Goal: Task Accomplishment & Management: Manage account settings

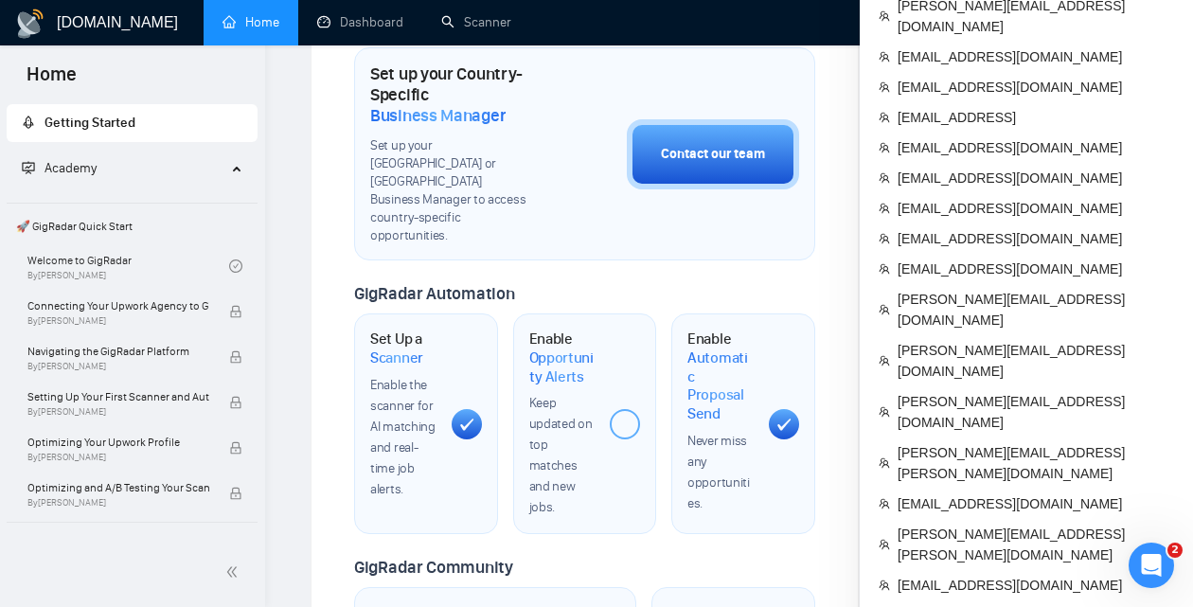
scroll to position [701, 0]
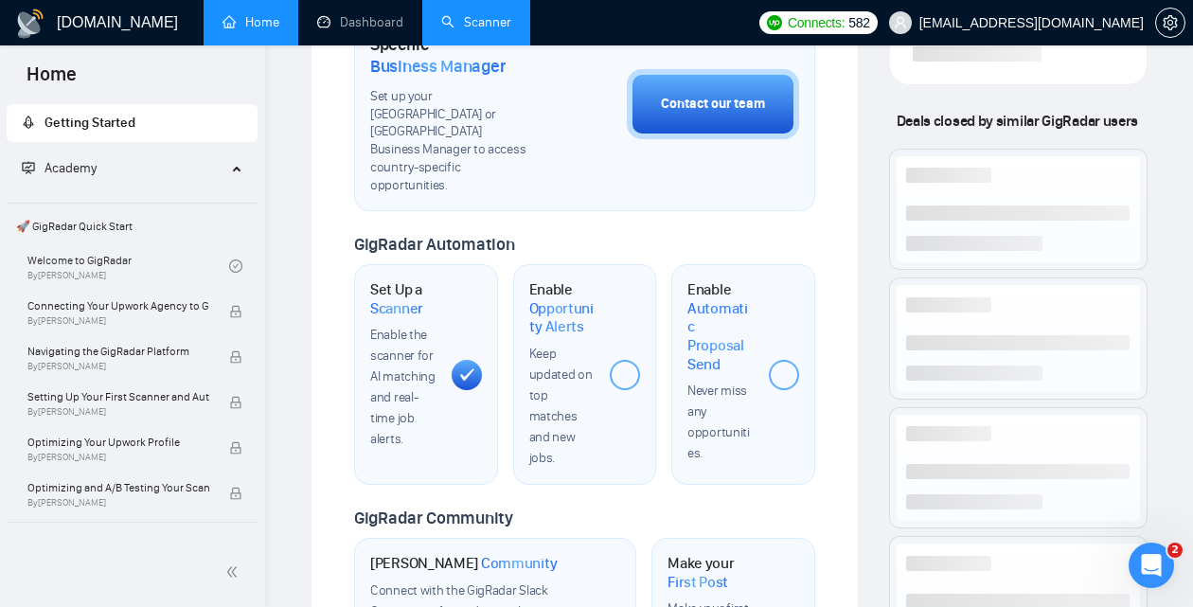
click at [484, 27] on link "Scanner" at bounding box center [476, 22] width 70 height 16
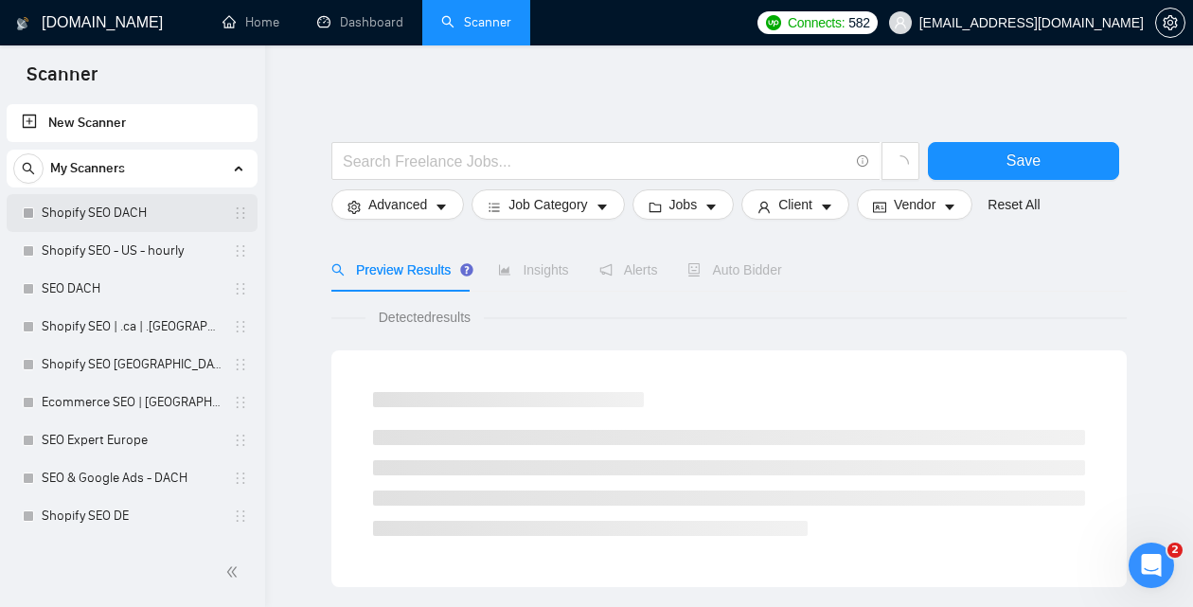
click at [109, 216] on link "Shopify SEO DACH" at bounding box center [132, 213] width 180 height 38
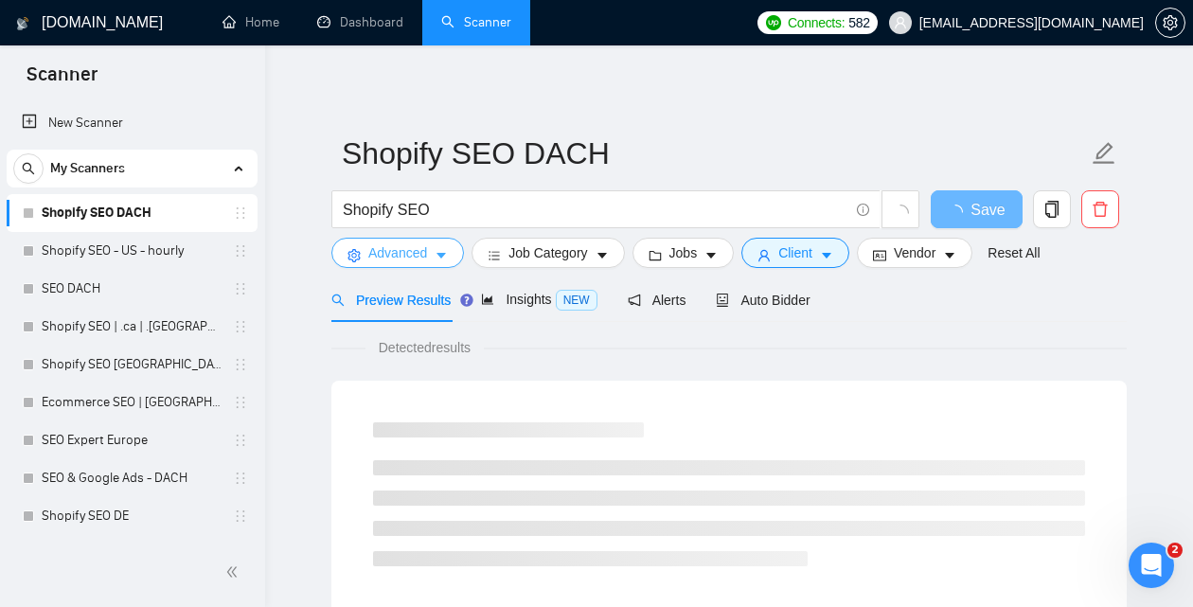
click at [381, 254] on span "Advanced" at bounding box center [397, 252] width 59 height 21
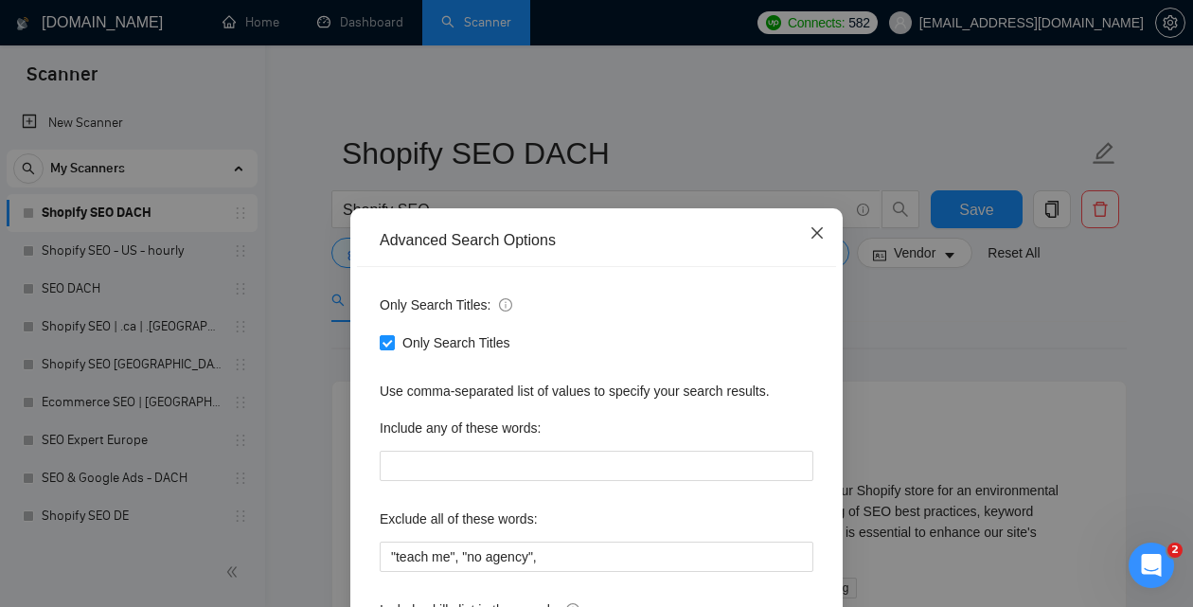
click at [822, 223] on span "Close" at bounding box center [817, 233] width 51 height 51
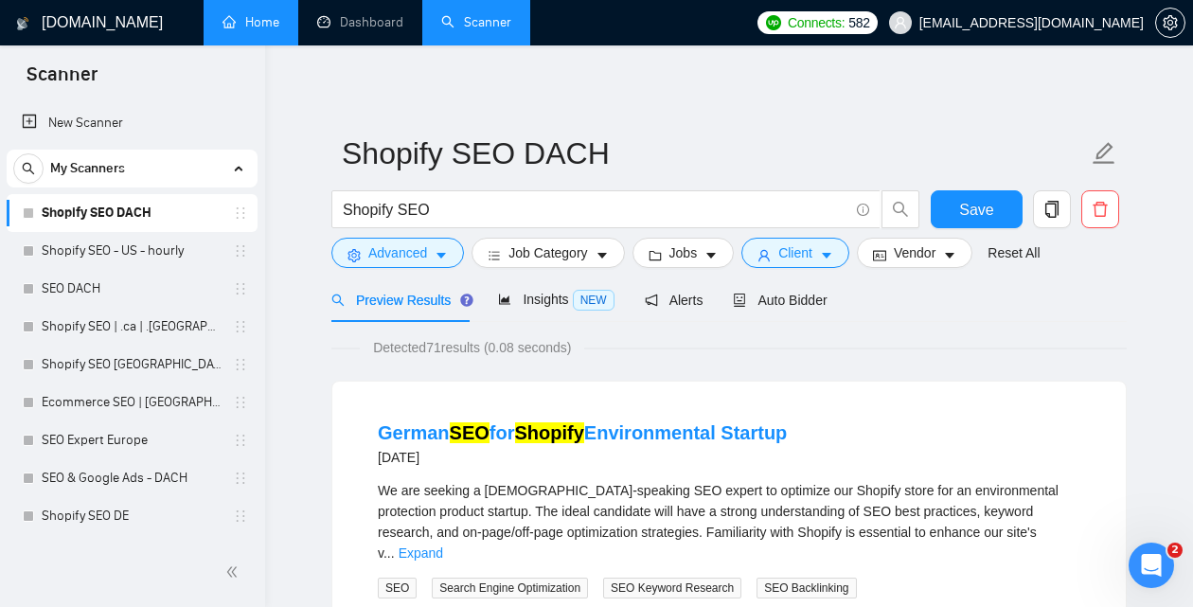
click at [278, 30] on link "Home" at bounding box center [251, 22] width 57 height 16
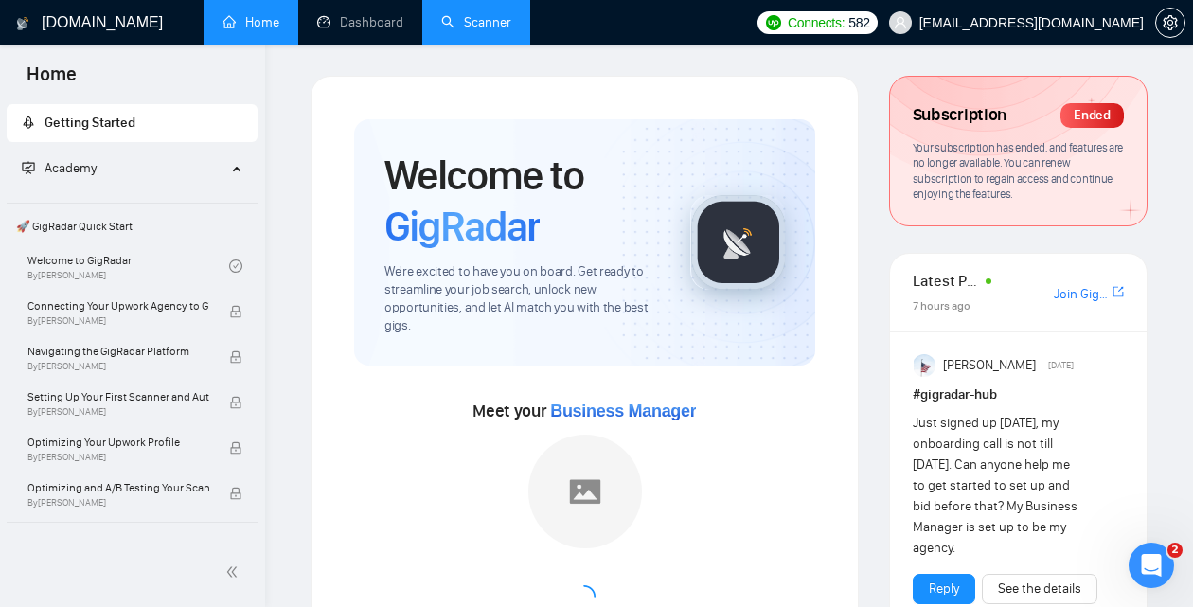
click at [487, 21] on link "Scanner" at bounding box center [476, 22] width 70 height 16
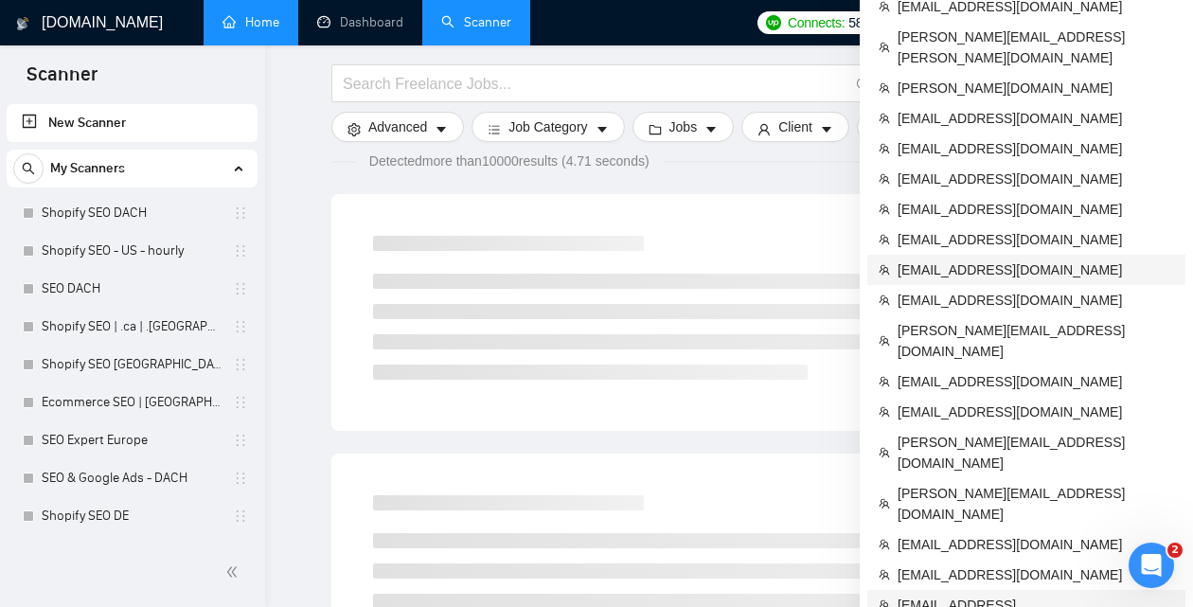
scroll to position [14, 0]
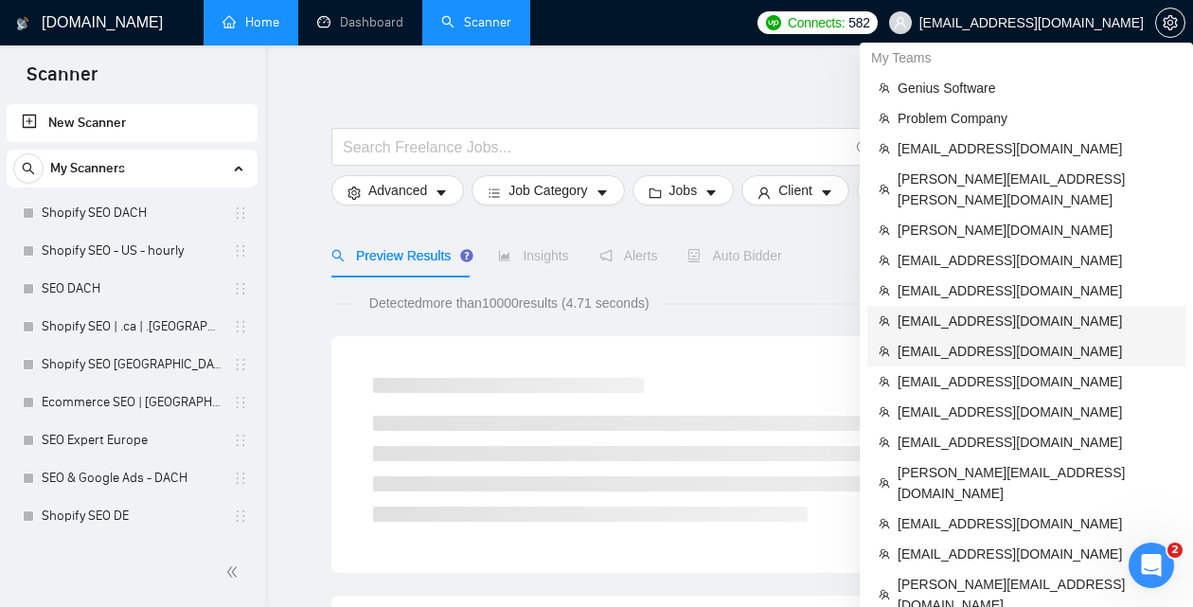
click at [954, 311] on span "[EMAIL_ADDRESS][DOMAIN_NAME]" at bounding box center [1036, 321] width 277 height 21
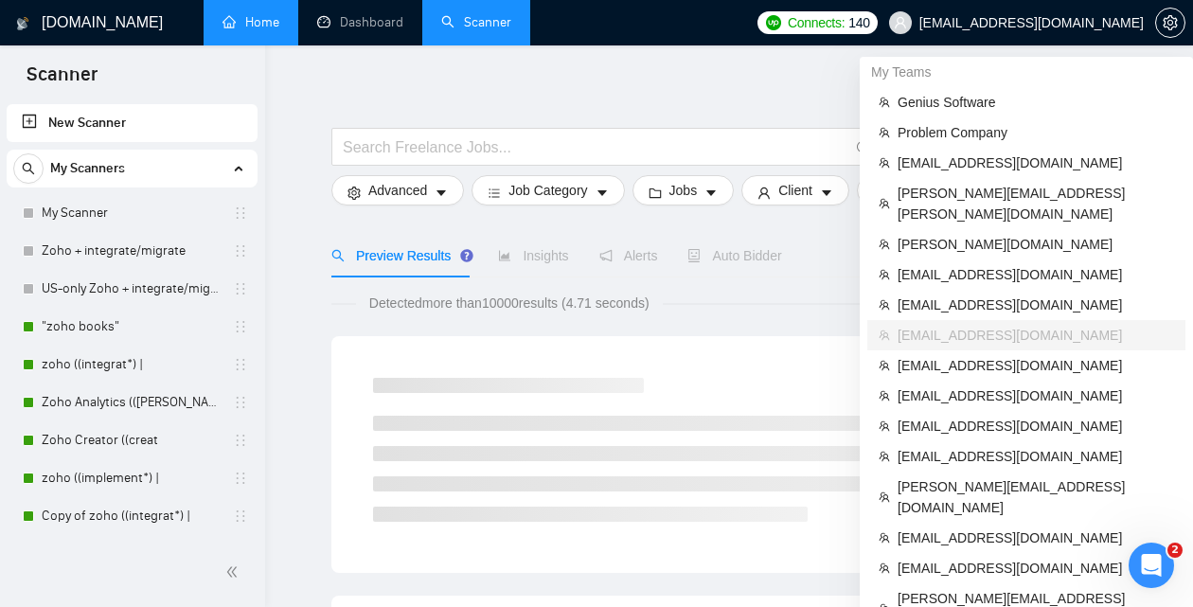
scroll to position [279, 0]
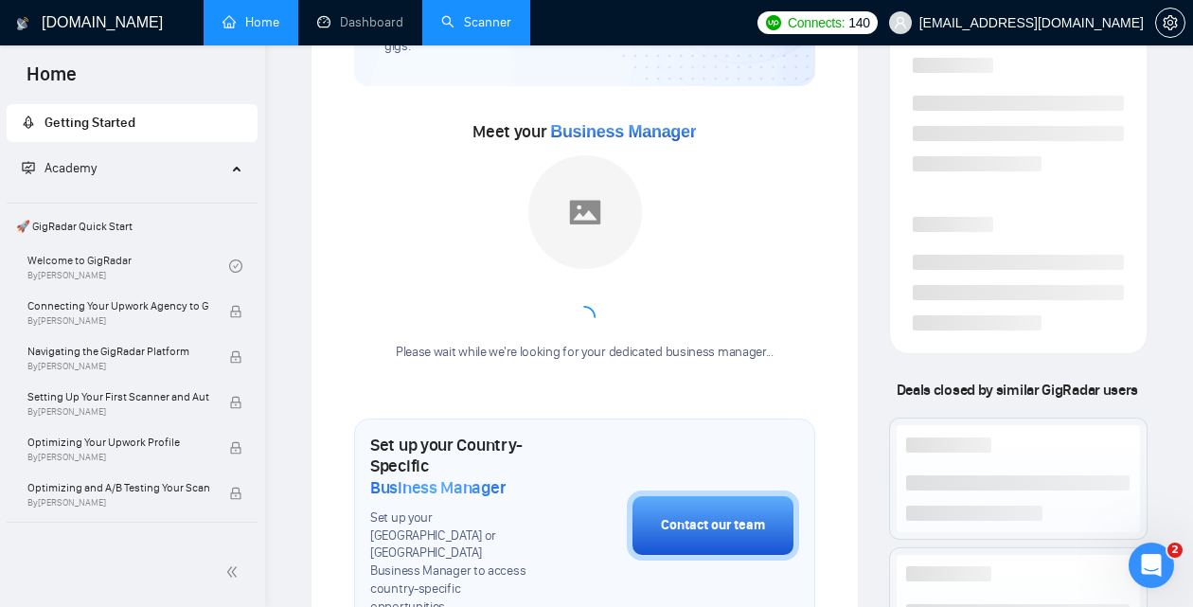
click at [497, 30] on link "Scanner" at bounding box center [476, 22] width 70 height 16
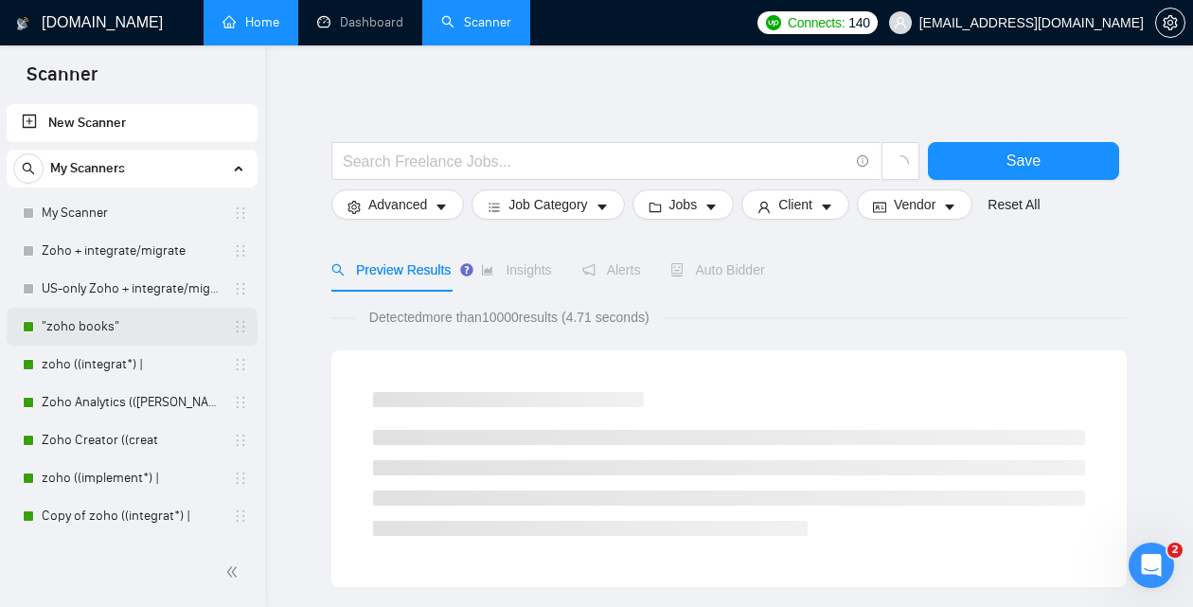
click at [107, 319] on link ""zoho books"" at bounding box center [132, 327] width 180 height 38
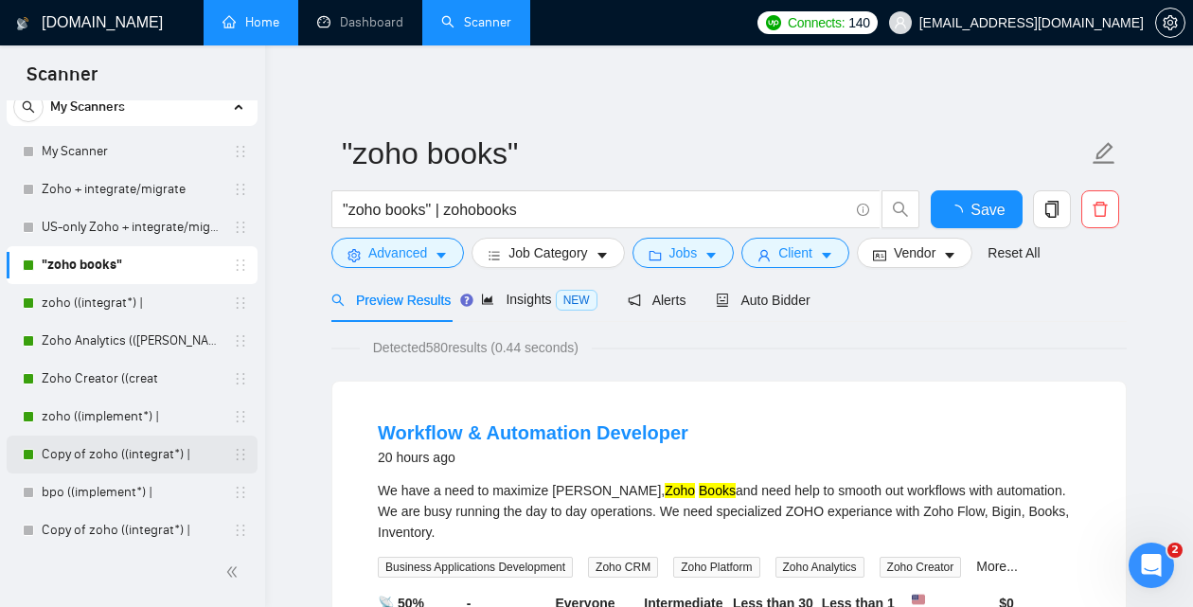
scroll to position [73, 0]
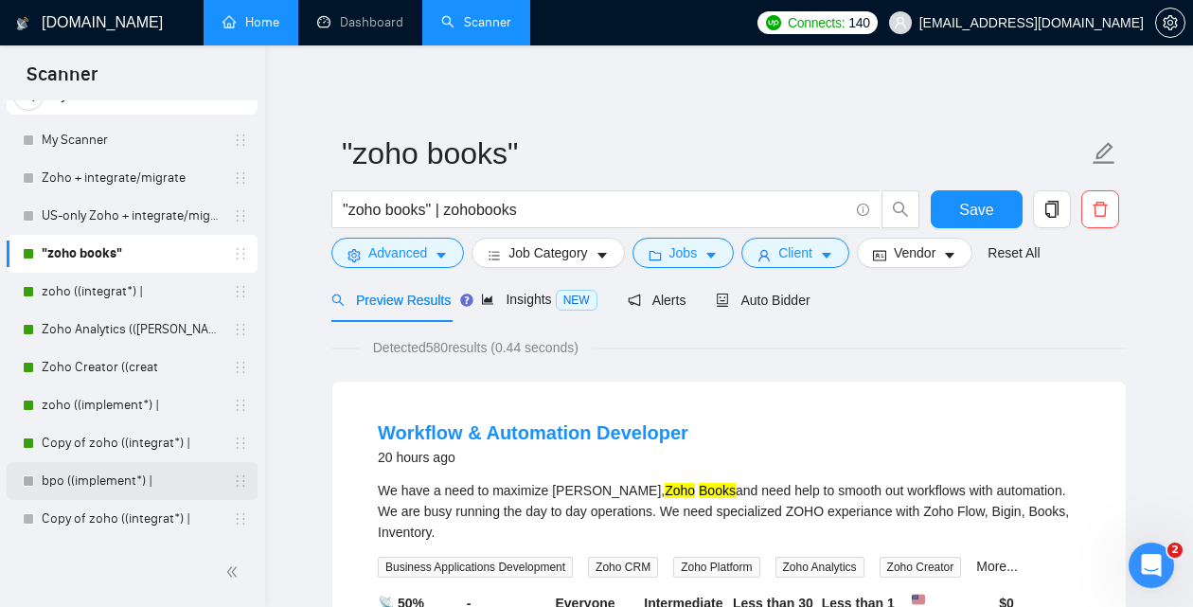
click at [88, 488] on link "bpo ((implement*) |" at bounding box center [132, 481] width 180 height 38
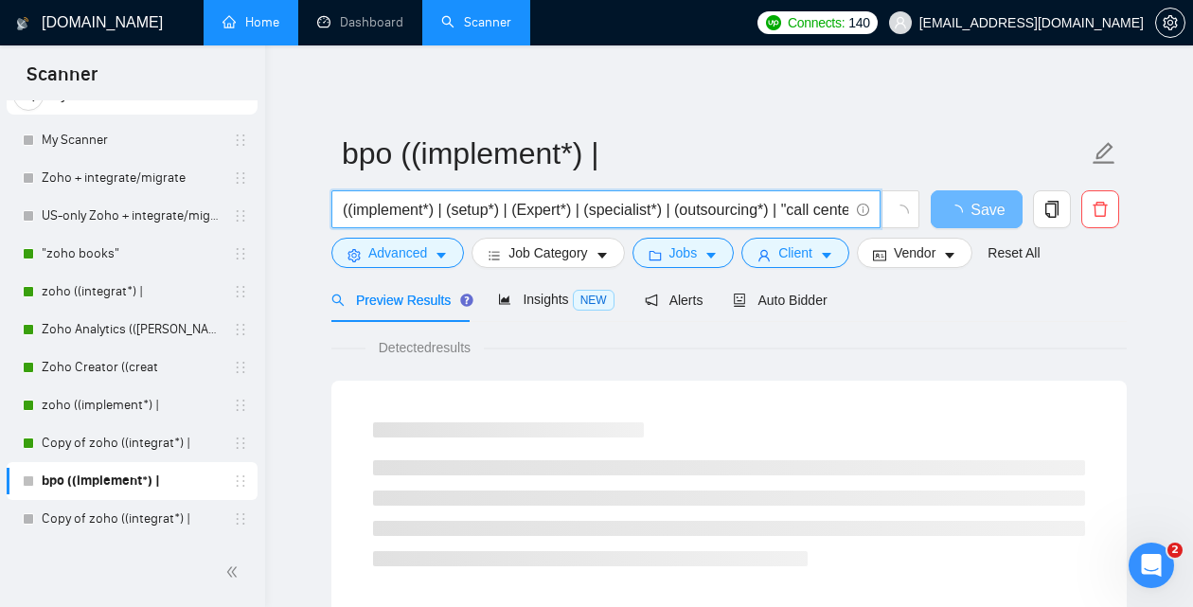
scroll to position [0, 757]
drag, startPoint x: 786, startPoint y: 211, endPoint x: 909, endPoint y: 190, distance: 124.9
click at [849, 198] on input "((implement*) | (setup*) | (Expert*) | (specialist*) | (outsourcing*) | "call c…" at bounding box center [596, 210] width 506 height 24
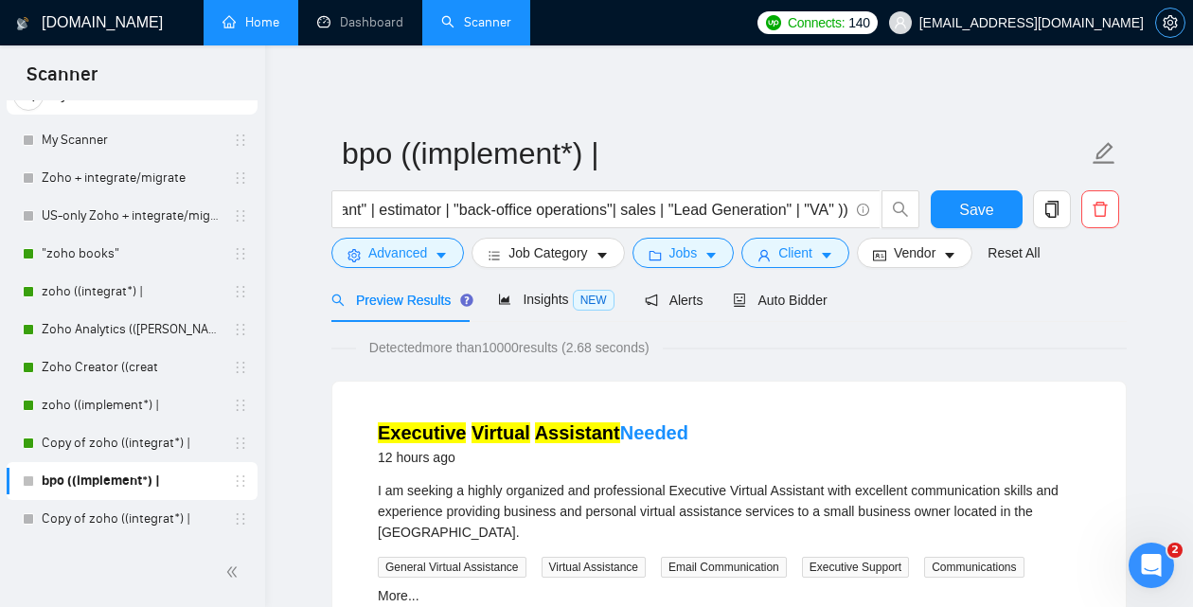
click at [1170, 28] on icon "setting" at bounding box center [1170, 22] width 15 height 15
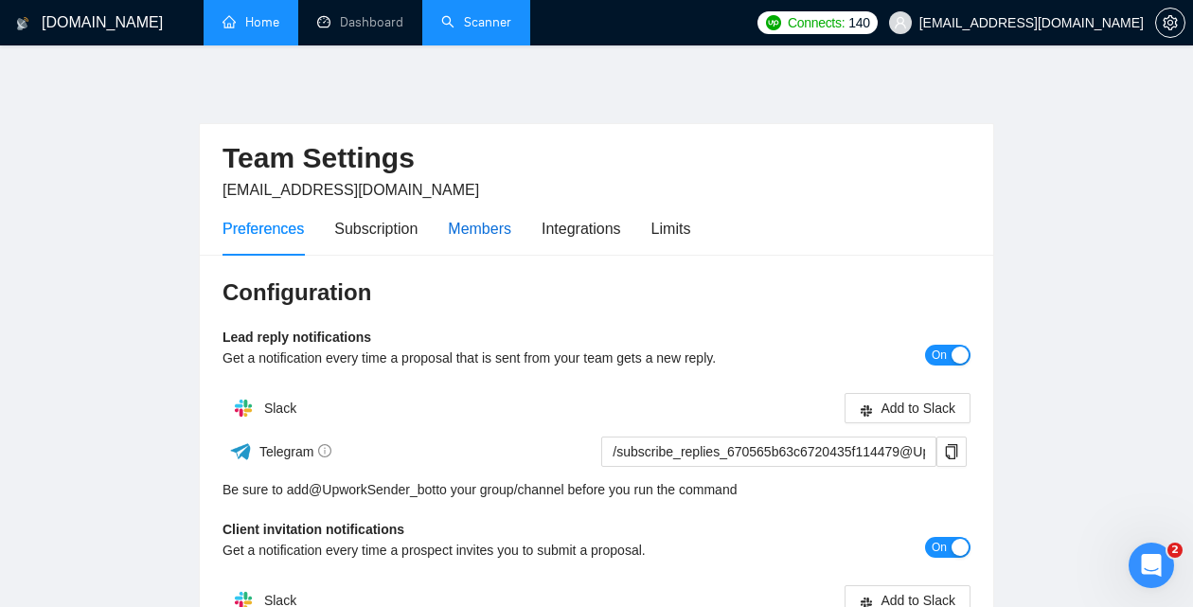
click at [457, 225] on div "Members" at bounding box center [479, 229] width 63 height 24
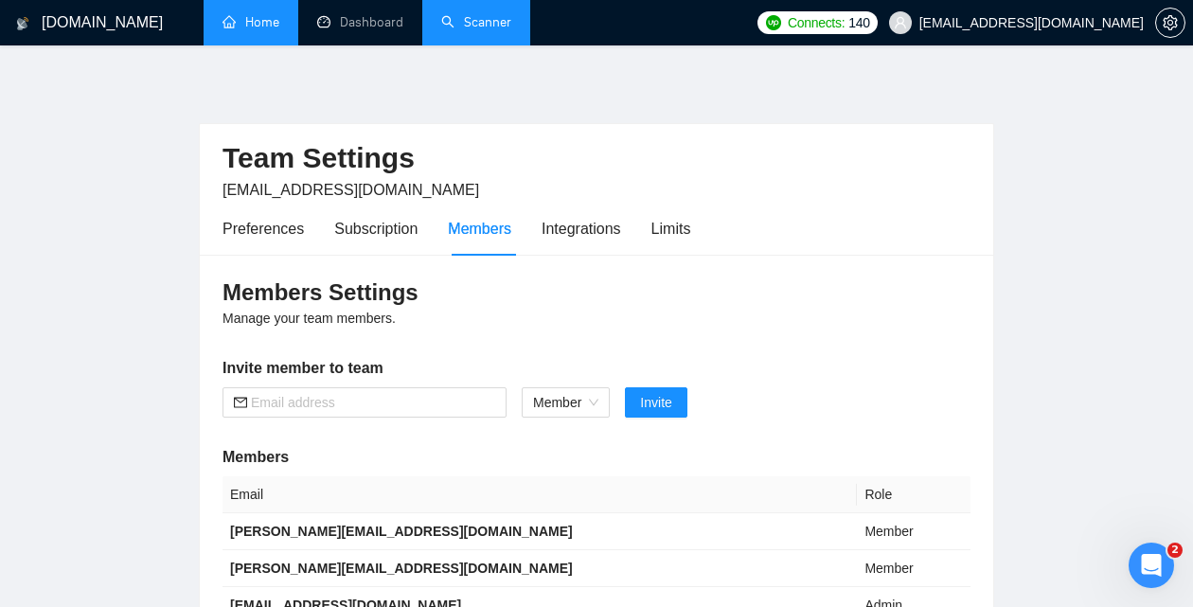
click at [479, 235] on div "Members" at bounding box center [479, 229] width 63 height 24
click at [374, 402] on input "text" at bounding box center [373, 402] width 244 height 21
paste input "[PERSON_NAME][EMAIL_ADDRESS][DOMAIN_NAME]"
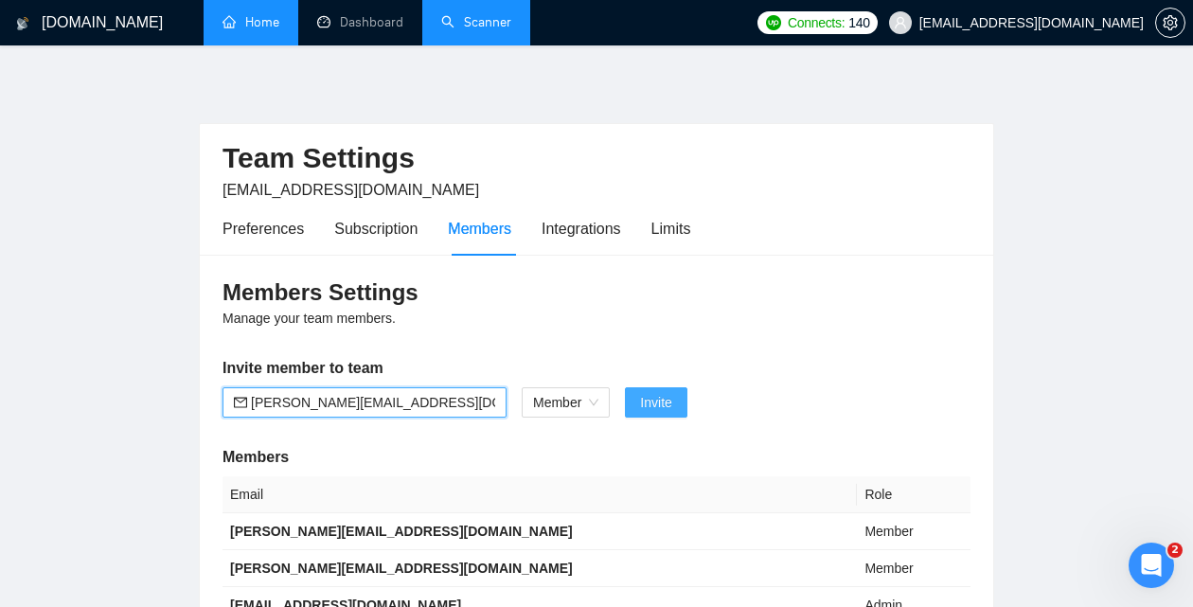
type input "[PERSON_NAME][EMAIL_ADDRESS][DOMAIN_NAME]"
click at [659, 410] on span "Invite" at bounding box center [655, 402] width 31 height 21
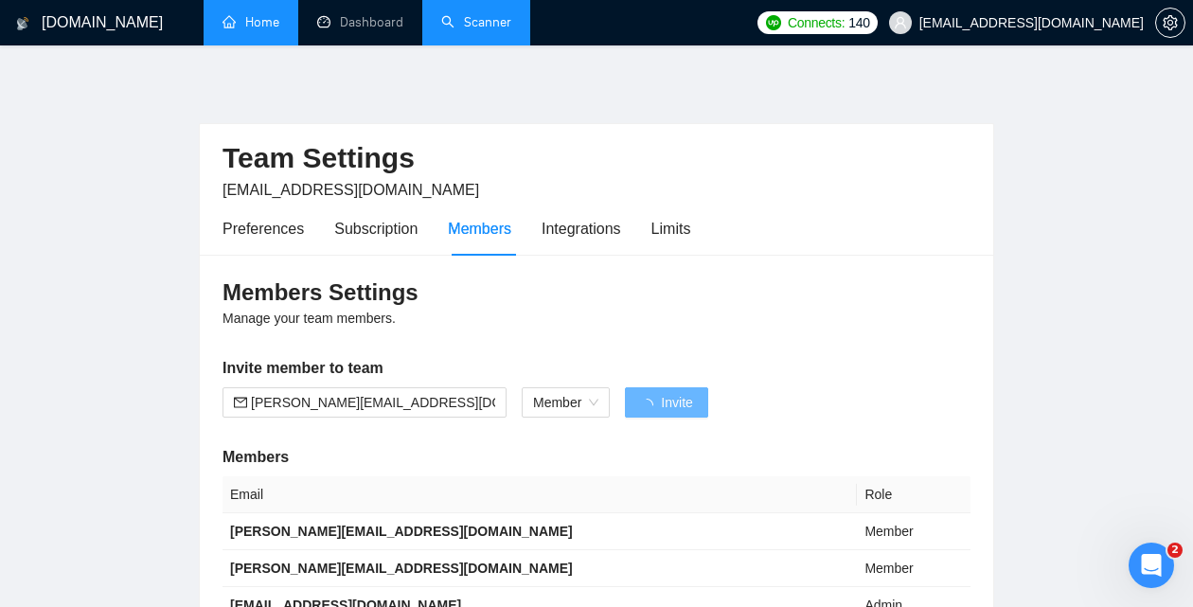
click at [481, 29] on link "Scanner" at bounding box center [476, 22] width 70 height 16
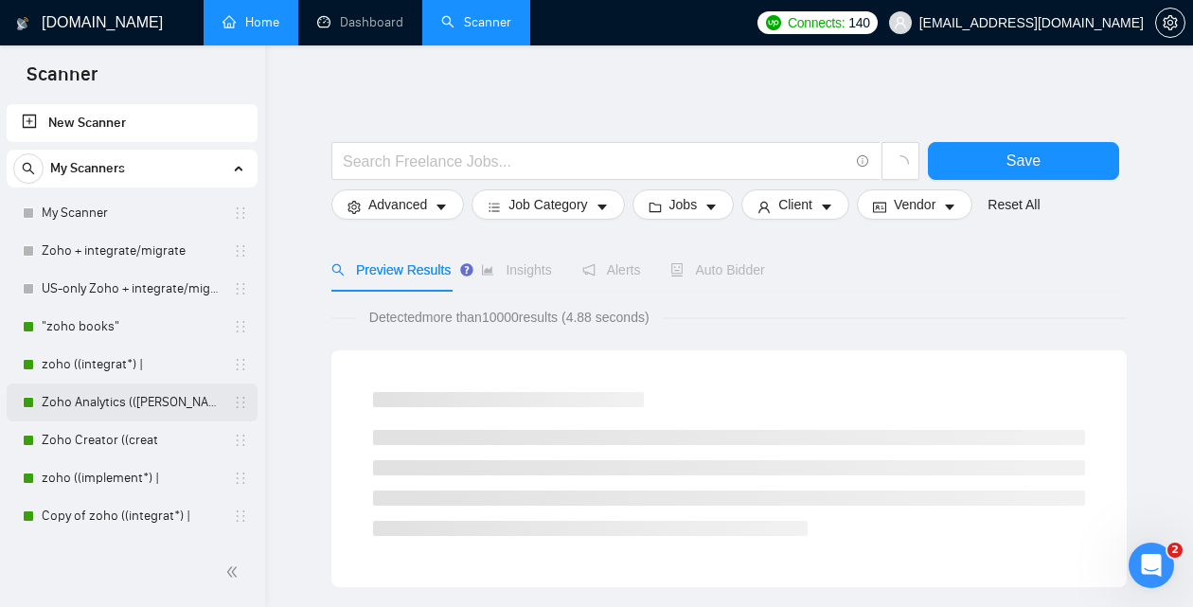
scroll to position [73, 0]
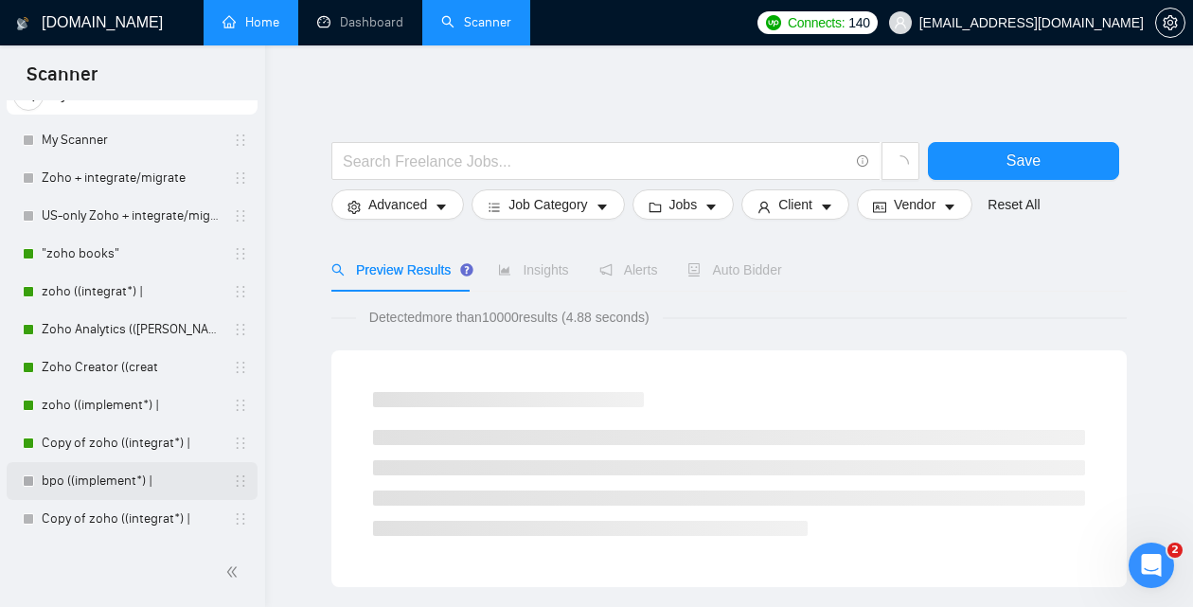
click at [96, 487] on link "bpo ((implement*) |" at bounding box center [132, 481] width 180 height 38
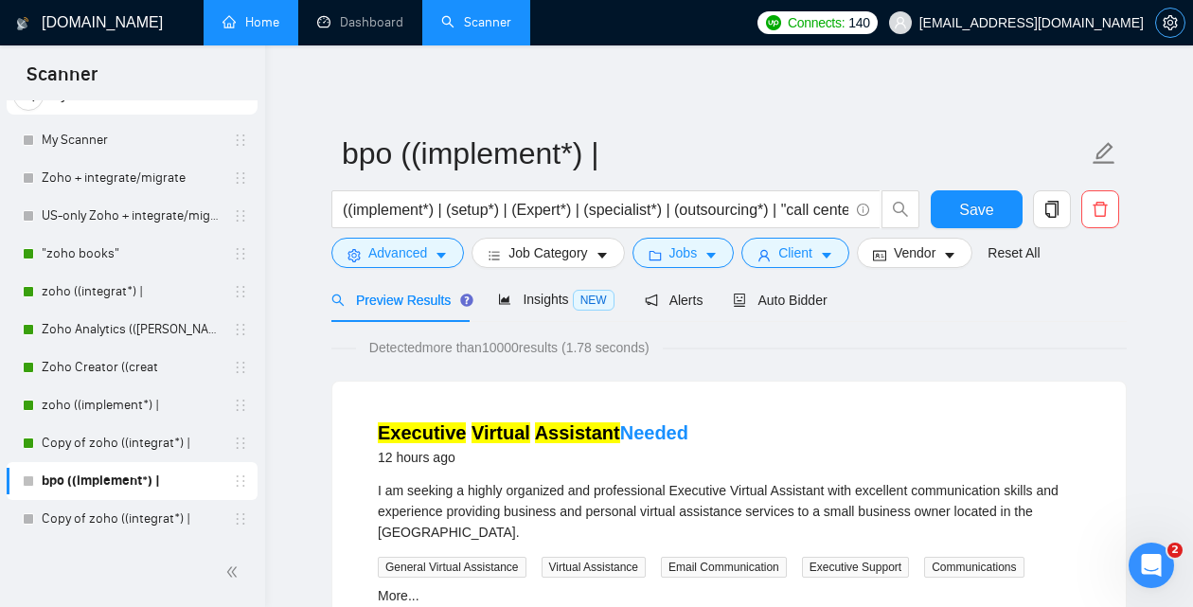
click at [1179, 31] on button "button" at bounding box center [1170, 23] width 30 height 30
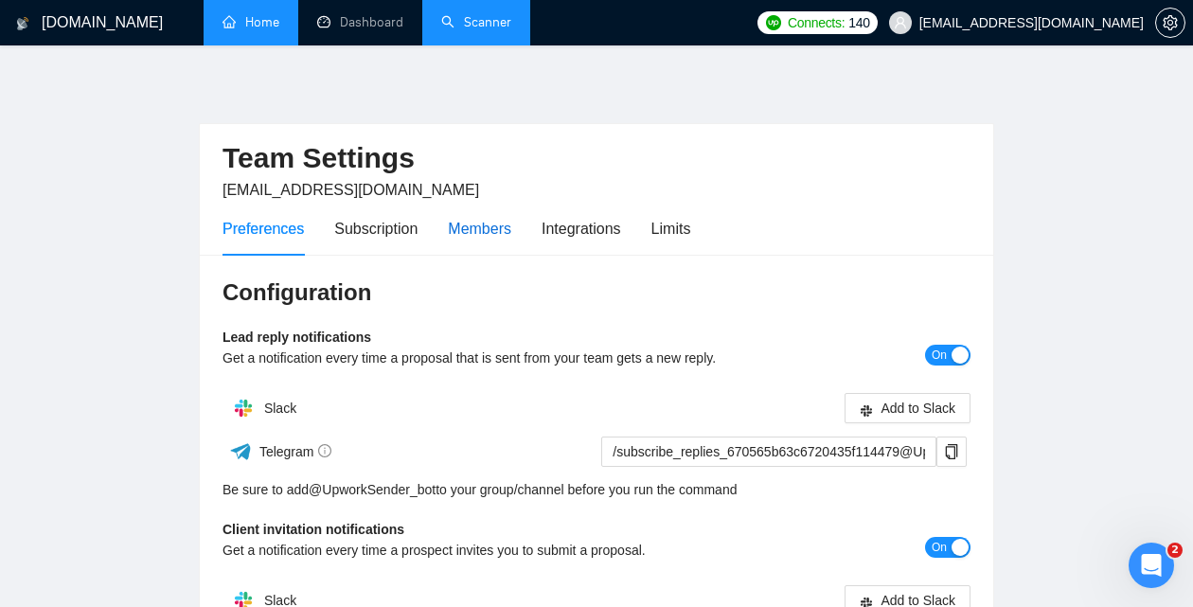
click at [489, 236] on div "Members" at bounding box center [479, 229] width 63 height 24
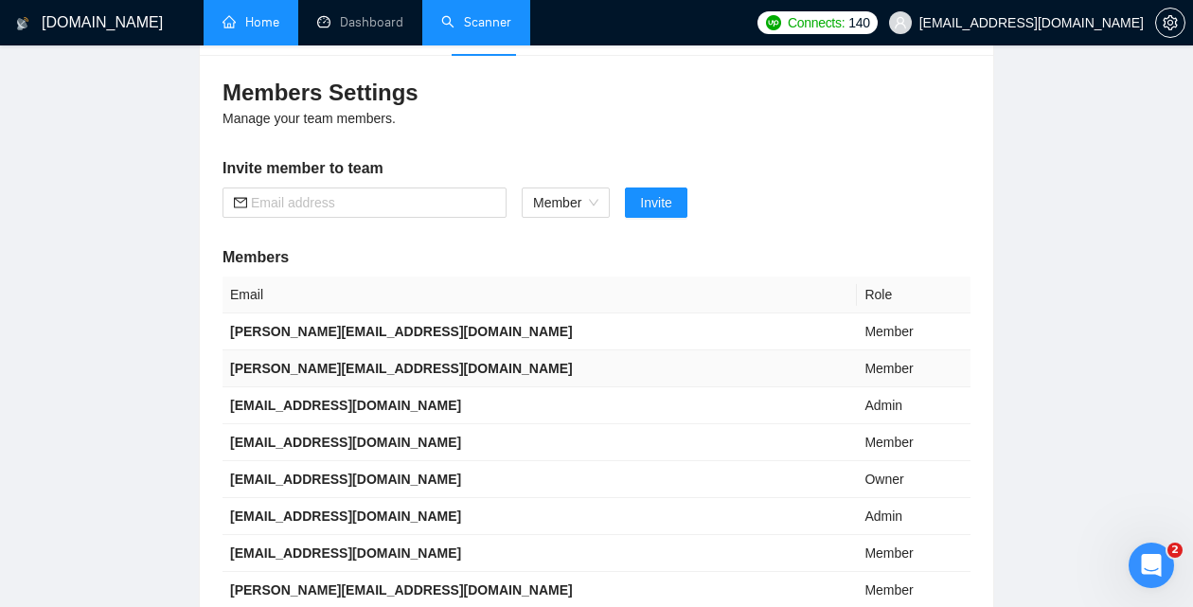
scroll to position [199, 0]
drag, startPoint x: 355, startPoint y: 476, endPoint x: 214, endPoint y: 476, distance: 141.1
click at [213, 476] on div "Members Settings Manage your team members. Invite member to team Member Invite …" at bounding box center [597, 400] width 794 height 689
copy b "[EMAIL_ADDRESS][DOMAIN_NAME]"
click at [487, 30] on link "Scanner" at bounding box center [476, 22] width 70 height 16
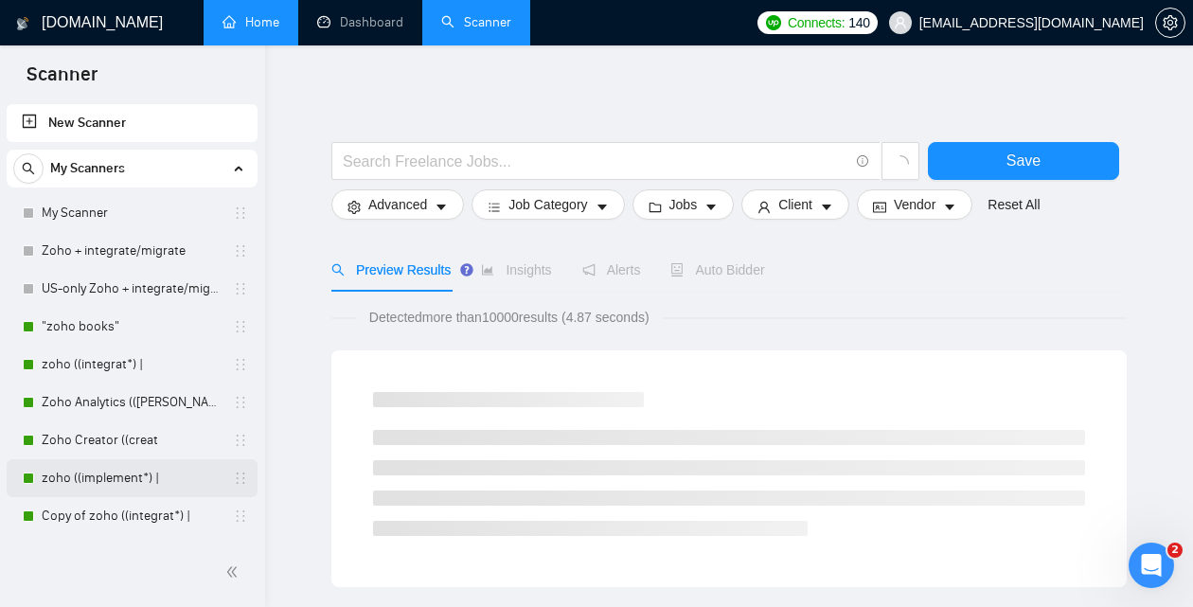
scroll to position [73, 0]
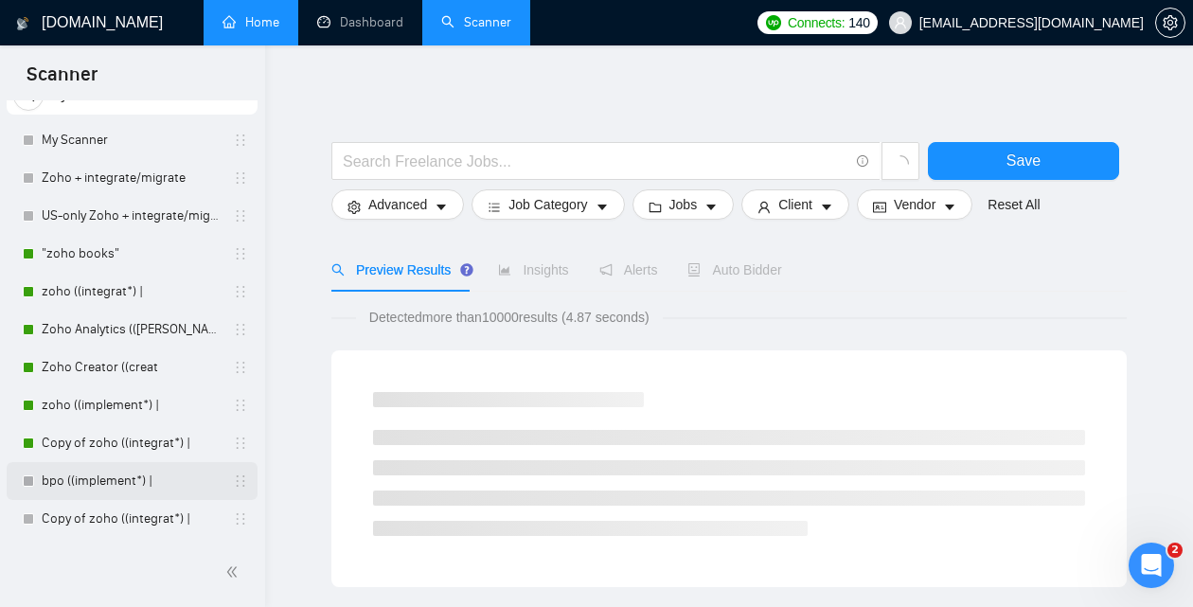
click at [86, 495] on link "bpo ((implement*) |" at bounding box center [132, 481] width 180 height 38
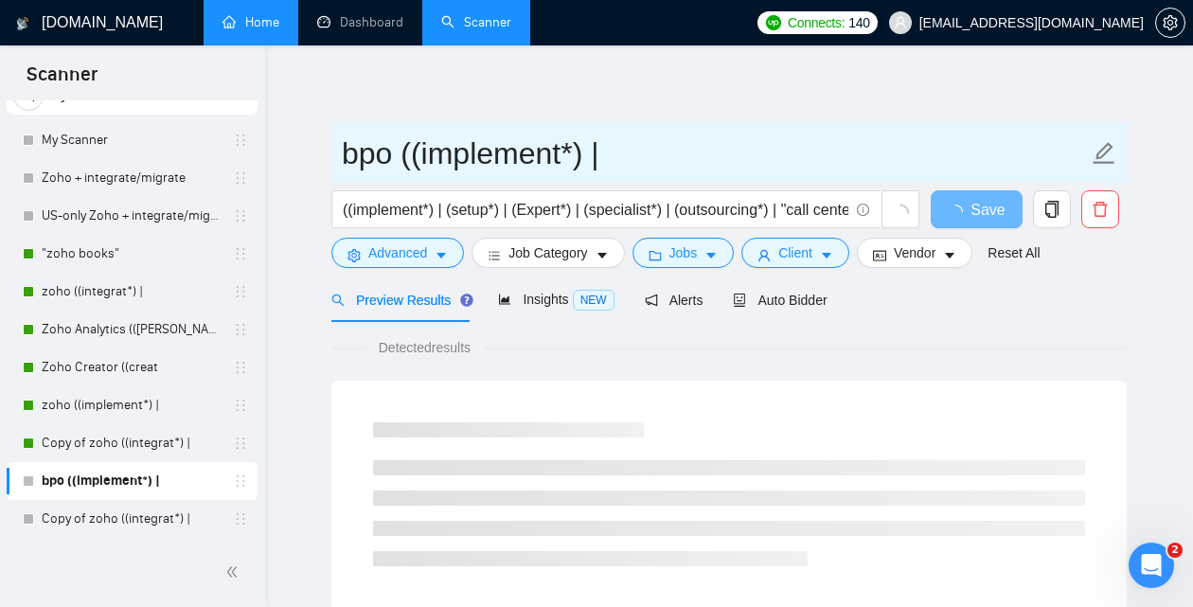
drag, startPoint x: 344, startPoint y: 152, endPoint x: 642, endPoint y: 164, distance: 298.6
click at [642, 164] on input "bpo ((implement*) |" at bounding box center [715, 153] width 746 height 47
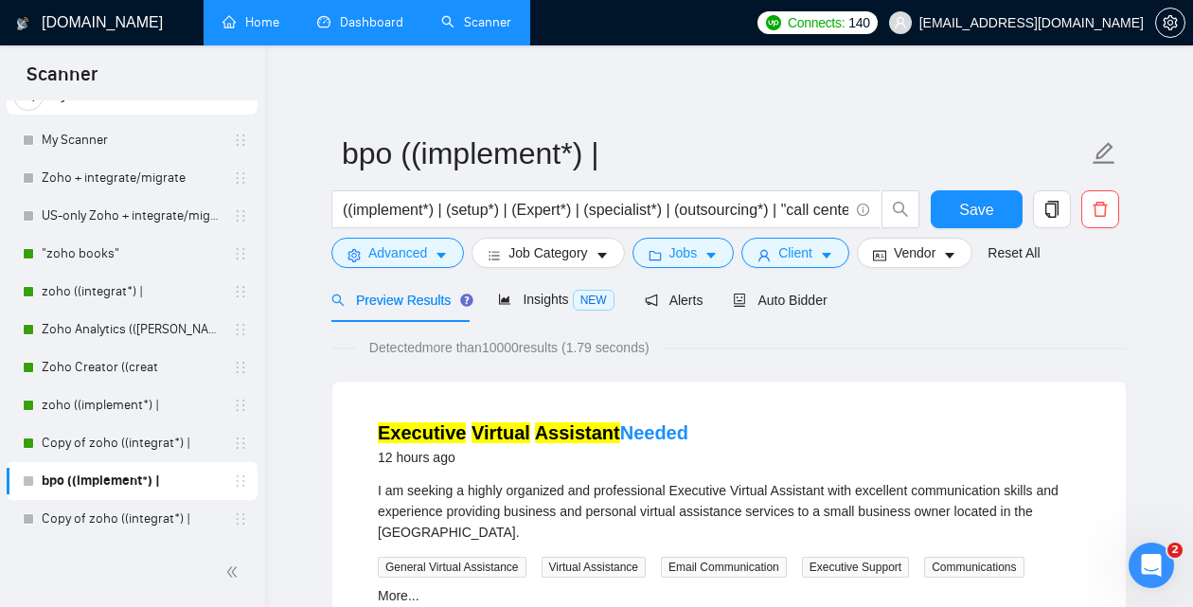
click at [341, 30] on link "Dashboard" at bounding box center [360, 22] width 86 height 16
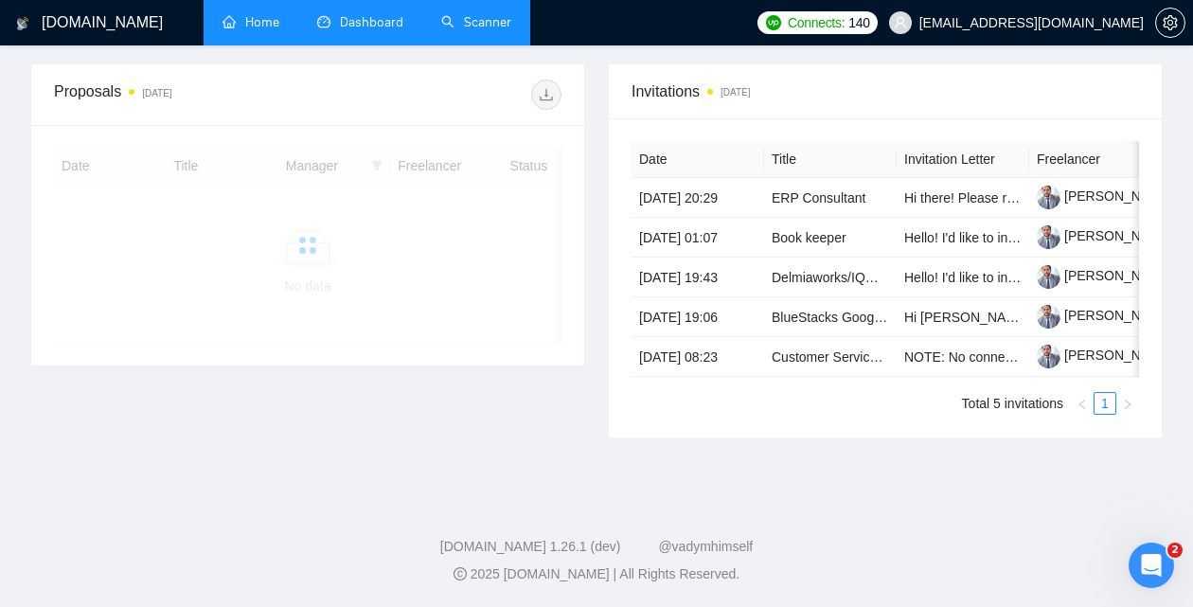
scroll to position [748, 0]
